Goal: Transaction & Acquisition: Purchase product/service

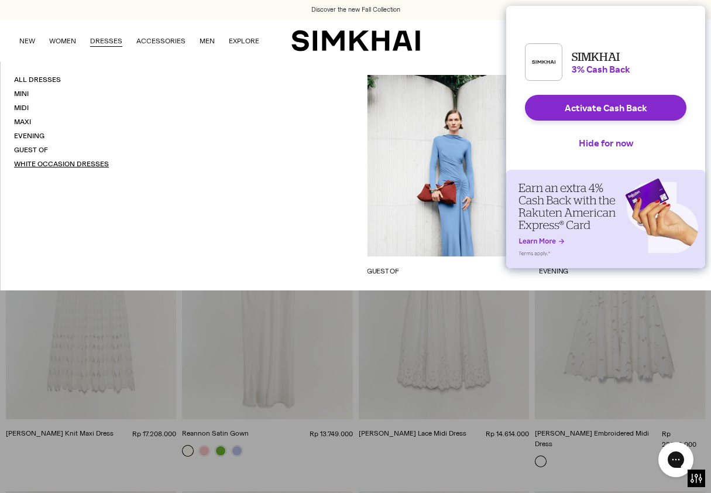
click at [87, 165] on link "White Occasion Dresses" at bounding box center [61, 164] width 95 height 8
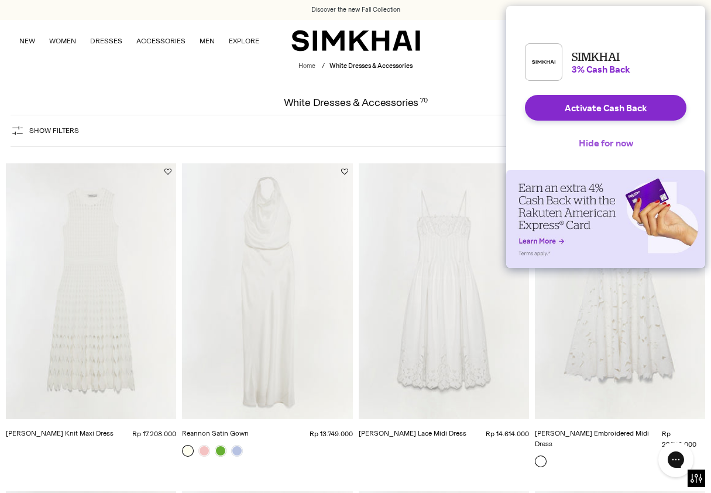
click at [598, 153] on button "Hide for now" at bounding box center [605, 143] width 73 height 26
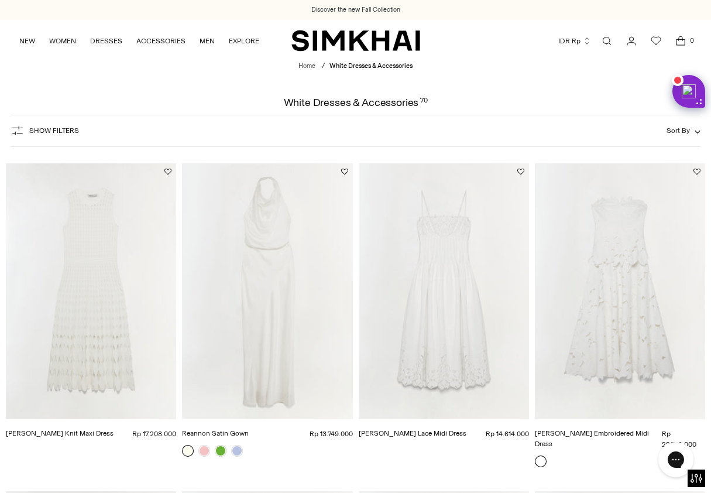
click at [69, 123] on button "Show Filters" at bounding box center [45, 130] width 68 height 19
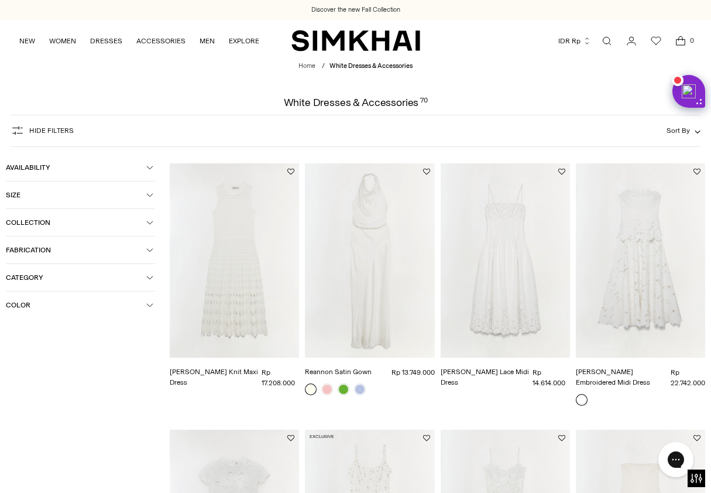
click at [73, 252] on span "Fabrication" at bounding box center [76, 250] width 140 height 8
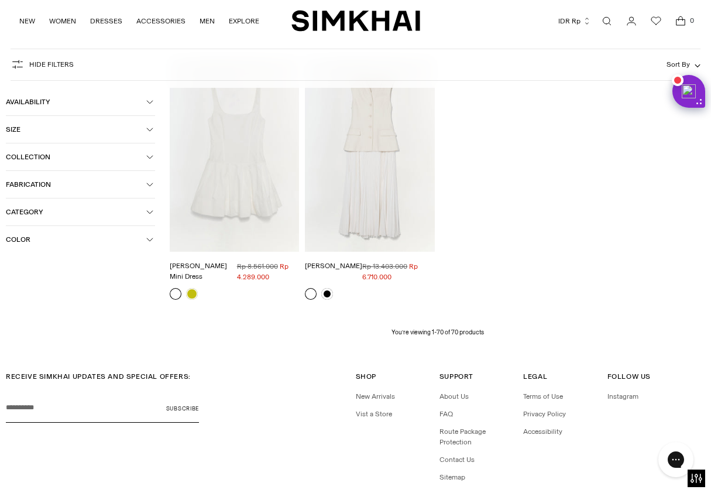
scroll to position [4659, 0]
